Goal: Task Accomplishment & Management: Manage account settings

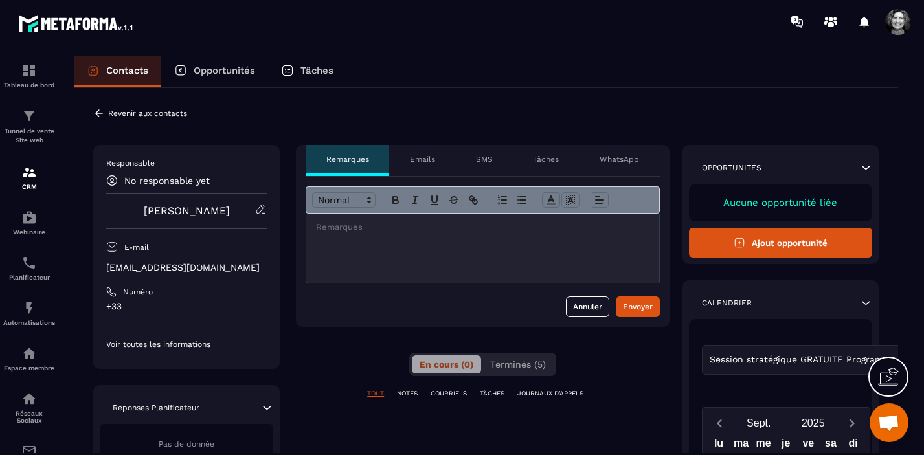
click at [134, 109] on p "Revenir aux contacts" at bounding box center [147, 113] width 79 height 9
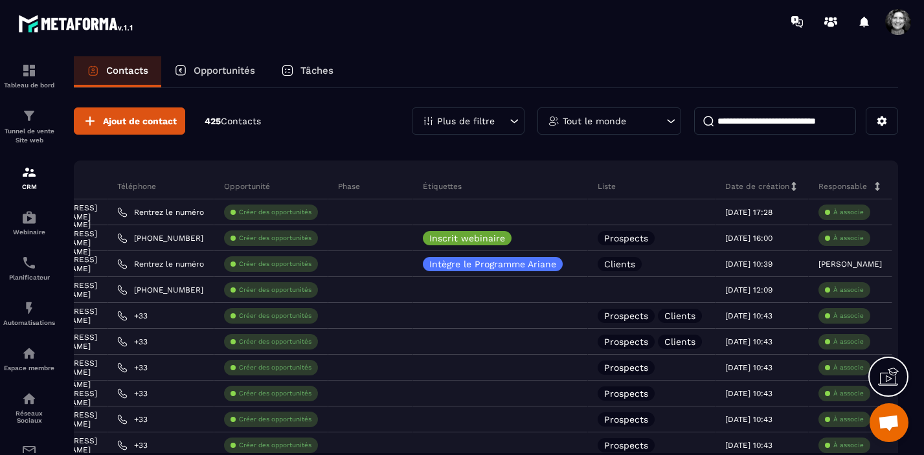
click at [670, 122] on icon at bounding box center [672, 121] width 8 height 4
click at [512, 120] on icon at bounding box center [515, 121] width 8 height 4
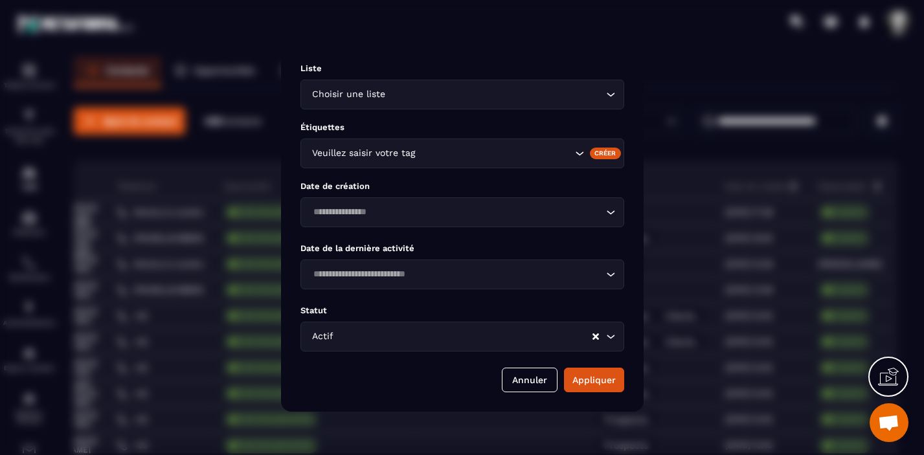
click at [614, 93] on icon "Search for option" at bounding box center [610, 94] width 13 height 13
click at [580, 154] on icon "Search for option" at bounding box center [579, 153] width 13 height 13
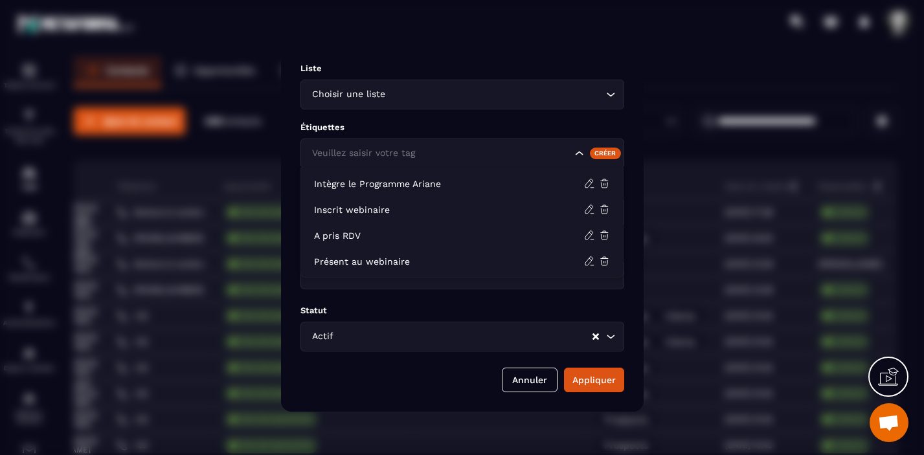
click at [580, 154] on icon "Search for option" at bounding box center [579, 153] width 13 height 13
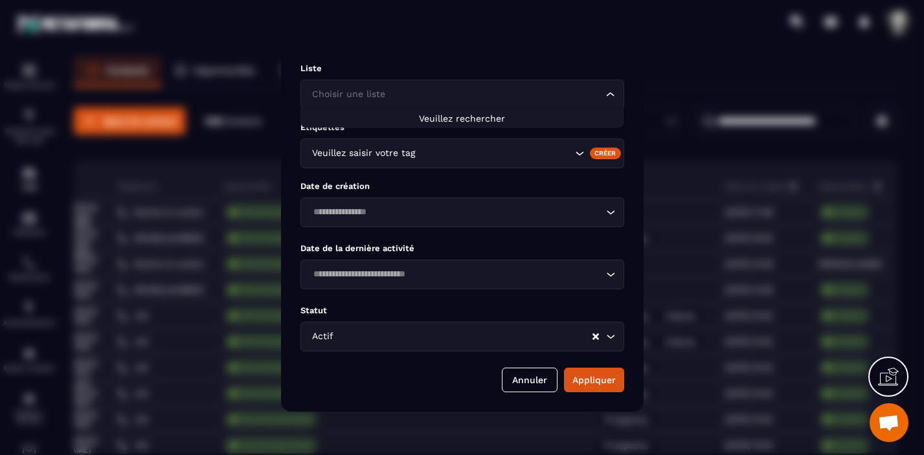
click at [613, 93] on icon "Search for option" at bounding box center [610, 94] width 13 height 13
click at [501, 119] on span "Veuillez rechercher" at bounding box center [462, 118] width 86 height 10
type input "*"
click at [527, 383] on button "Annuler" at bounding box center [530, 380] width 56 height 25
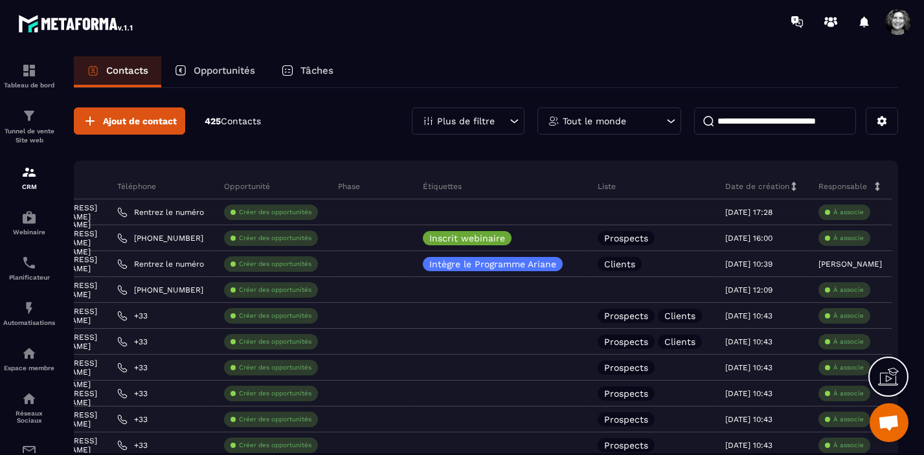
click at [668, 119] on icon at bounding box center [672, 121] width 8 height 4
click at [574, 186] on input "text" at bounding box center [610, 183] width 131 height 30
type input "*******"
drag, startPoint x: 588, startPoint y: 185, endPoint x: 531, endPoint y: 184, distance: 57.0
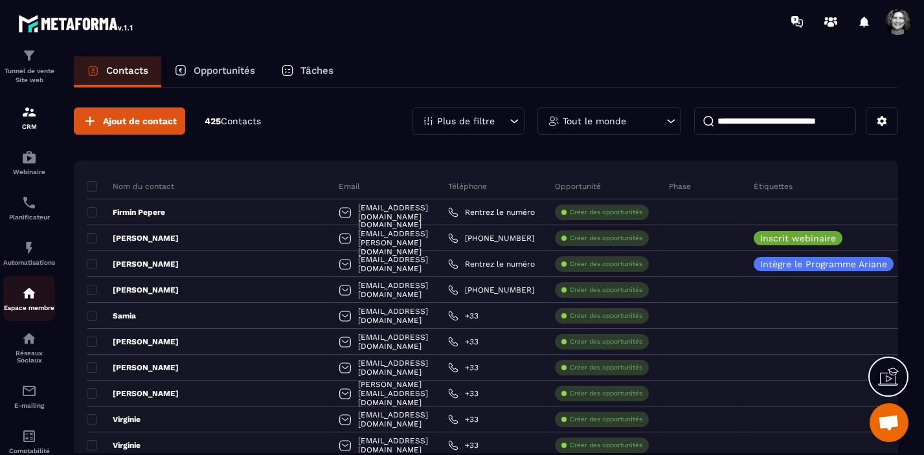
scroll to position [143, 0]
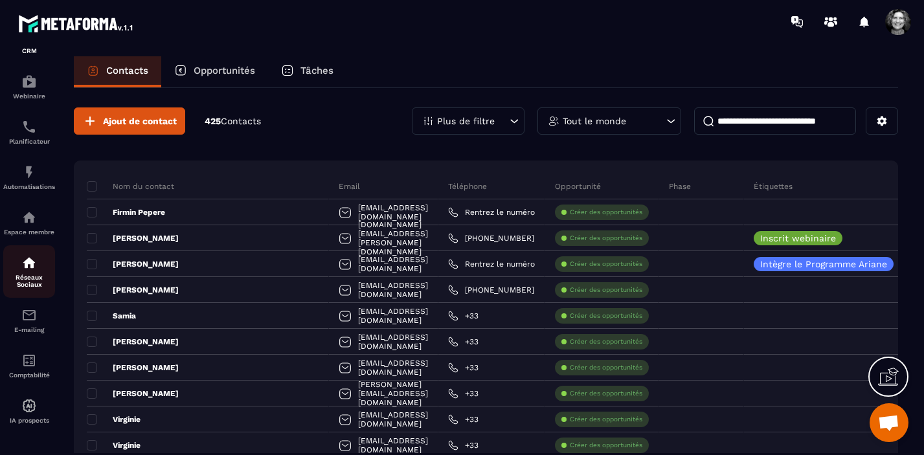
click at [30, 274] on p "Réseaux Sociaux" at bounding box center [29, 281] width 52 height 14
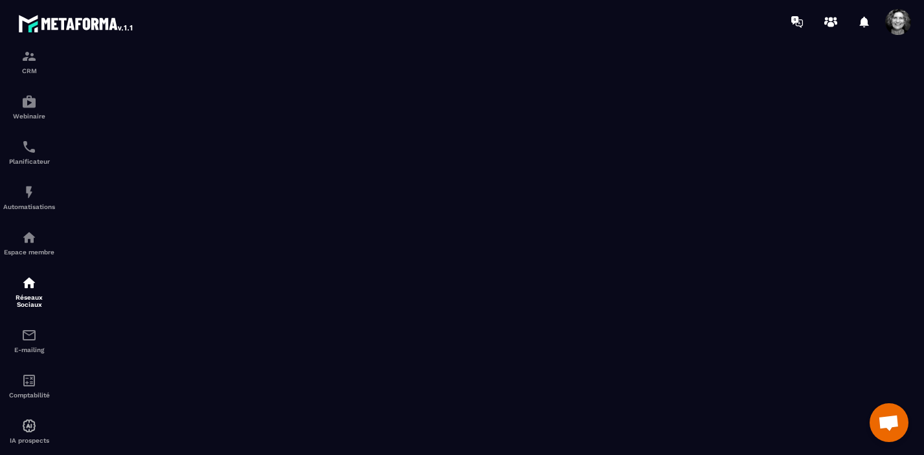
scroll to position [143, 0]
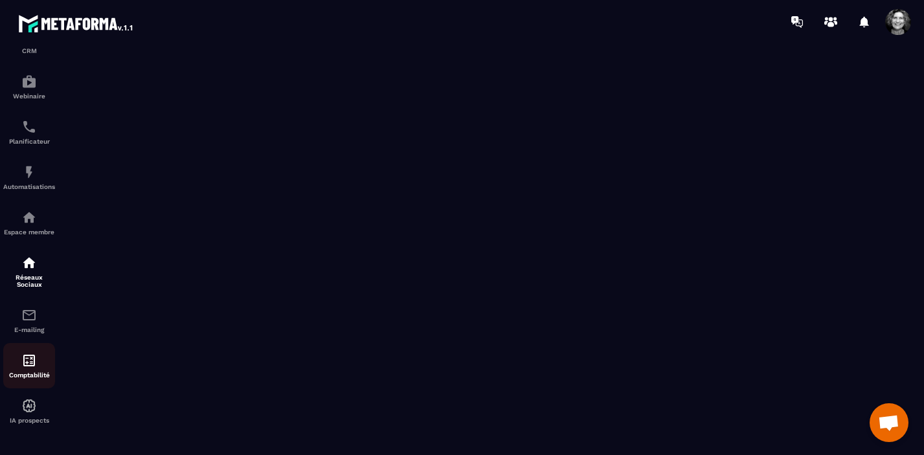
click at [30, 364] on img at bounding box center [29, 361] width 16 height 16
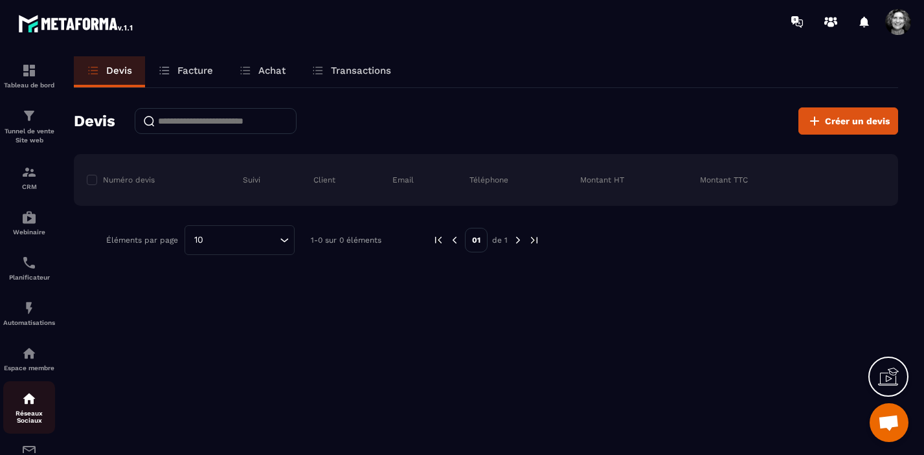
click at [26, 404] on img at bounding box center [29, 399] width 16 height 16
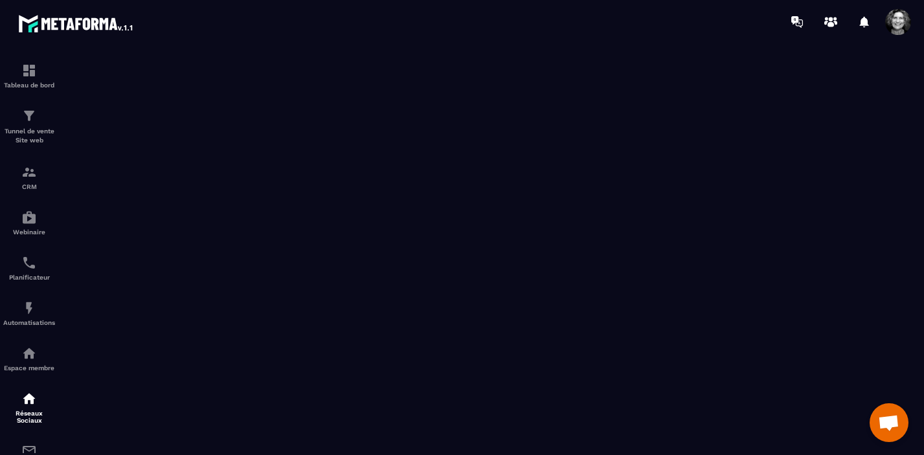
click at [894, 27] on span at bounding box center [899, 22] width 26 height 26
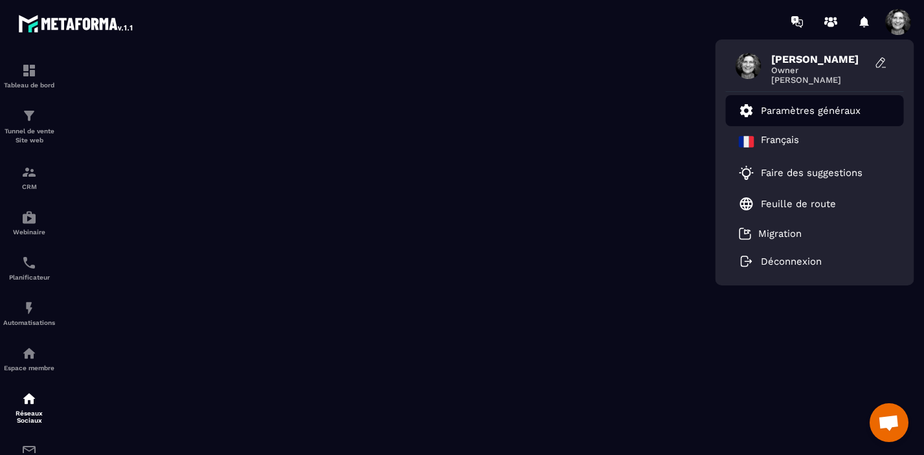
click at [814, 106] on p "Paramètres généraux" at bounding box center [811, 111] width 100 height 12
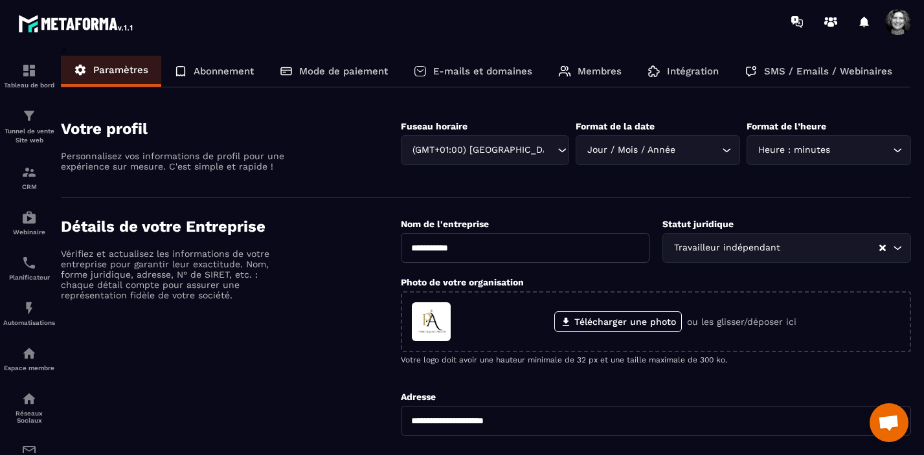
click at [825, 64] on div "SMS / Emails / Webinaires" at bounding box center [819, 71] width 174 height 31
